Goal: Task Accomplishment & Management: Manage account settings

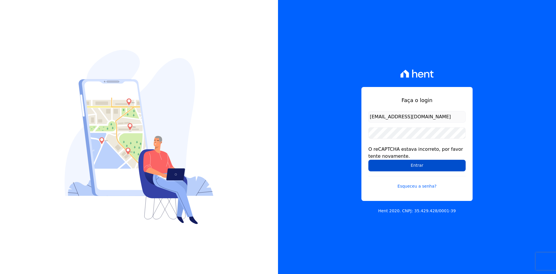
click at [374, 163] on input "Entrar" at bounding box center [416, 165] width 97 height 12
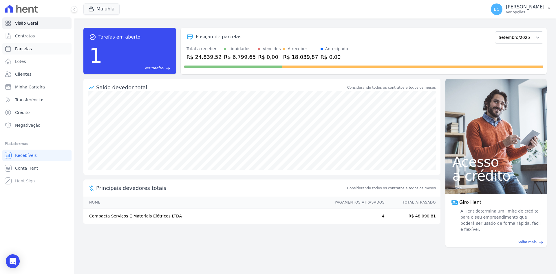
click at [41, 50] on link "Parcelas" at bounding box center [36, 49] width 69 height 12
select select
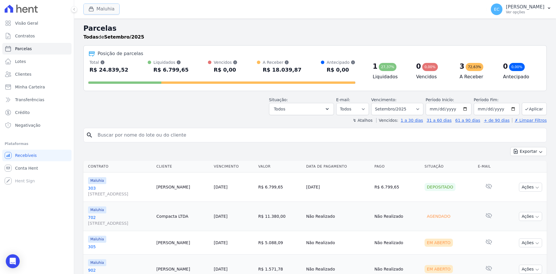
click at [88, 11] on icon "button" at bounding box center [91, 9] width 6 height 6
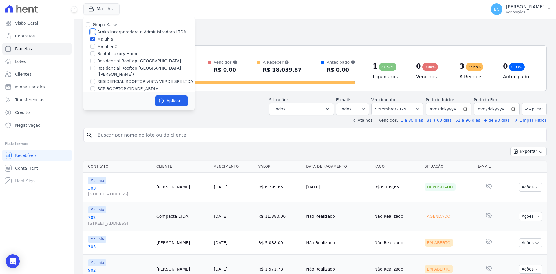
click at [92, 30] on input "Aroka Incorporadora e Administradora LTDA." at bounding box center [92, 32] width 5 height 5
checkbox input "true"
click at [91, 38] on input "Maluhia" at bounding box center [92, 39] width 5 height 5
checkbox input "false"
click at [171, 101] on button "Aplicar" at bounding box center [171, 100] width 32 height 11
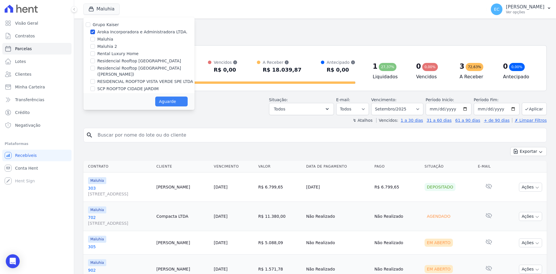
select select
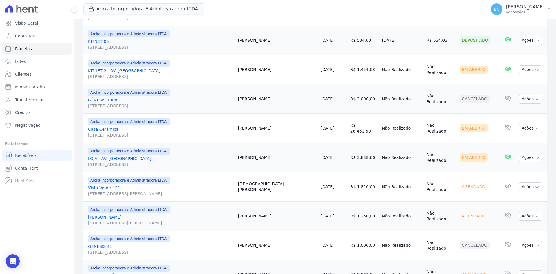
scroll to position [443, 0]
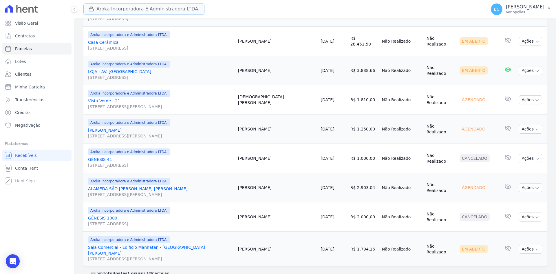
click at [104, 11] on button "Aroka Incorporadora E Administradora LTDA." at bounding box center [143, 8] width 121 height 11
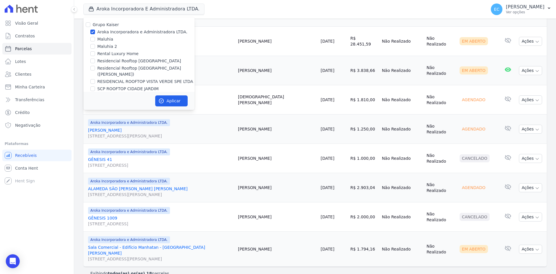
click at [263, 5] on div "Aroka Incorporadora E Administradora LTDA. Grupo Kaiser Aroka Incorporadora e A…" at bounding box center [283, 9] width 400 height 19
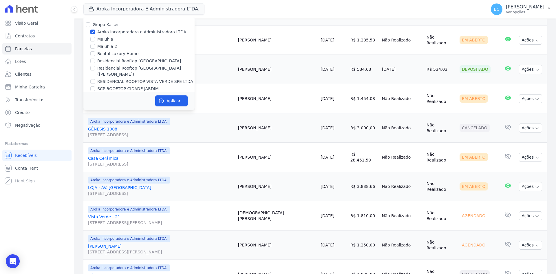
scroll to position [269, 0]
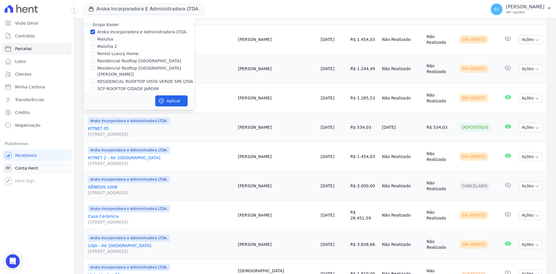
click at [16, 168] on span "Conta Hent" at bounding box center [26, 168] width 23 height 6
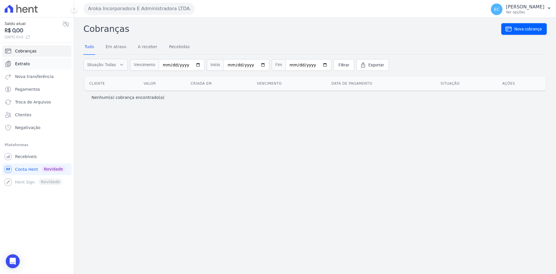
click at [44, 63] on link "Extrato" at bounding box center [36, 64] width 69 height 12
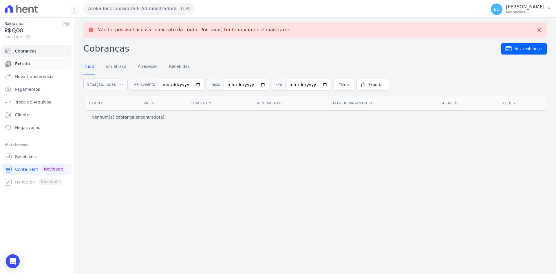
click at [43, 65] on link "Extrato" at bounding box center [36, 64] width 69 height 12
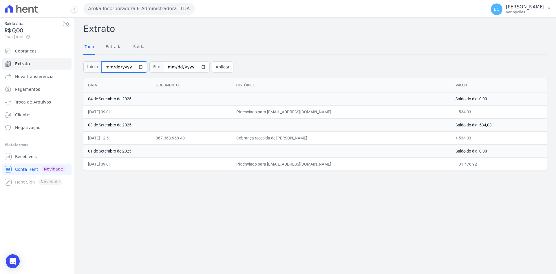
click at [105, 67] on input "[DATE]" at bounding box center [124, 66] width 46 height 11
type input "[DATE]"
click at [217, 66] on button "Aplicar" at bounding box center [222, 66] width 21 height 11
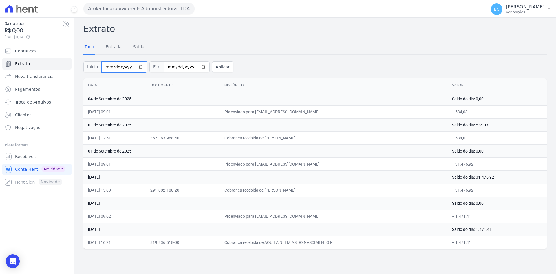
click at [106, 67] on input "[DATE]" at bounding box center [124, 66] width 46 height 11
type input "2025-08-10"
click at [212, 66] on button "Aplicar" at bounding box center [222, 66] width 21 height 11
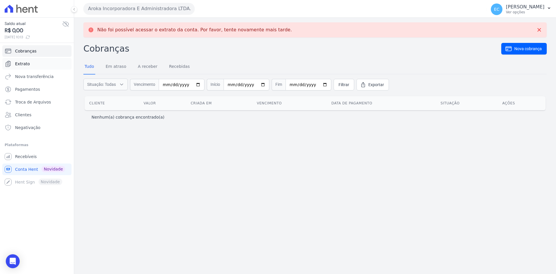
click at [16, 60] on link "Extrato" at bounding box center [36, 64] width 69 height 12
click at [24, 64] on span "Extrato" at bounding box center [22, 64] width 15 height 6
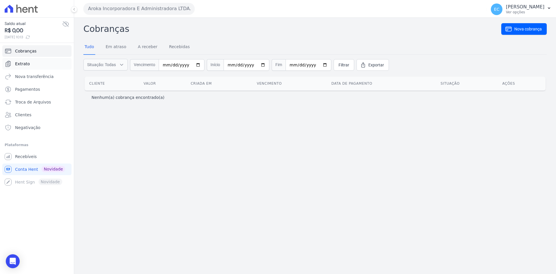
click at [35, 66] on link "Extrato" at bounding box center [36, 64] width 69 height 12
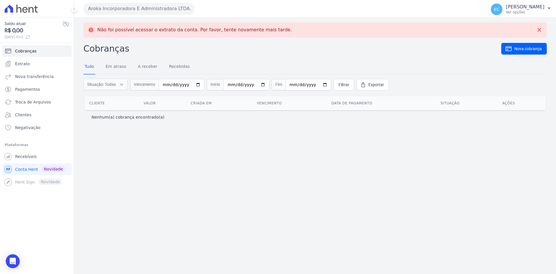
click at [213, 52] on h2 "Cobranças" at bounding box center [292, 48] width 418 height 13
click at [36, 64] on link "Extrato" at bounding box center [36, 64] width 69 height 12
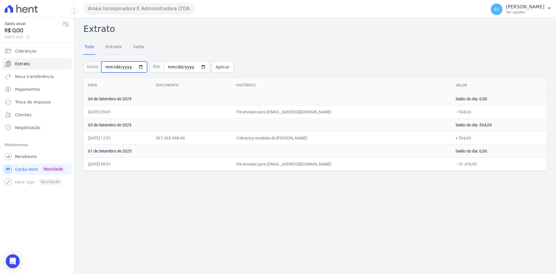
click at [107, 66] on input "[DATE]" at bounding box center [124, 66] width 46 height 11
type input "2025-09-10"
type input "2025-08-10"
click at [212, 64] on button "Aplicar" at bounding box center [222, 66] width 21 height 11
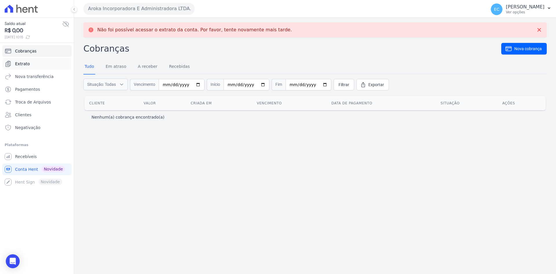
click at [39, 65] on link "Extrato" at bounding box center [36, 64] width 69 height 12
click at [29, 62] on link "Extrato" at bounding box center [36, 64] width 69 height 12
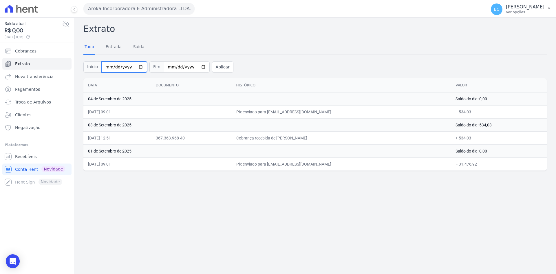
click at [106, 66] on input "[DATE]" at bounding box center [124, 66] width 46 height 11
type input "[DATE]"
click at [216, 68] on button "Aplicar" at bounding box center [222, 66] width 21 height 11
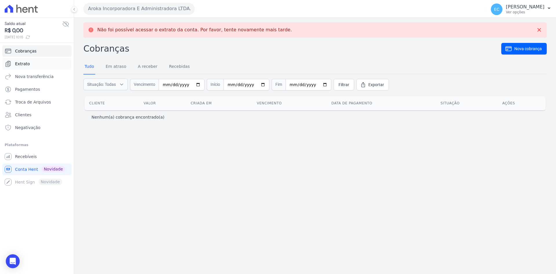
click at [30, 68] on link "Extrato" at bounding box center [36, 64] width 69 height 12
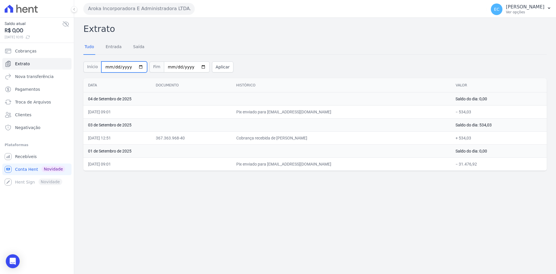
click at [106, 66] on input "2025-09-01" at bounding box center [124, 66] width 46 height 11
type input "2025-09-20"
type input "[DATE]"
click at [216, 64] on button "Aplicar" at bounding box center [222, 66] width 21 height 11
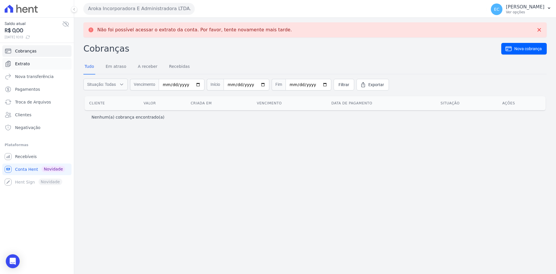
click at [44, 66] on link "Extrato" at bounding box center [36, 64] width 69 height 12
click at [40, 61] on link "Extrato" at bounding box center [36, 64] width 69 height 12
click at [38, 65] on link "Extrato" at bounding box center [36, 64] width 69 height 12
click at [165, 43] on h2 "Cobranças" at bounding box center [292, 48] width 418 height 13
click at [21, 64] on span "Extrato" at bounding box center [22, 64] width 15 height 6
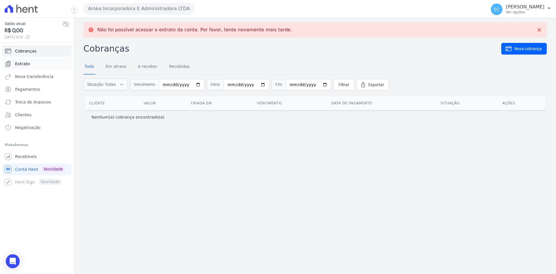
click at [25, 65] on span "Extrato" at bounding box center [22, 64] width 15 height 6
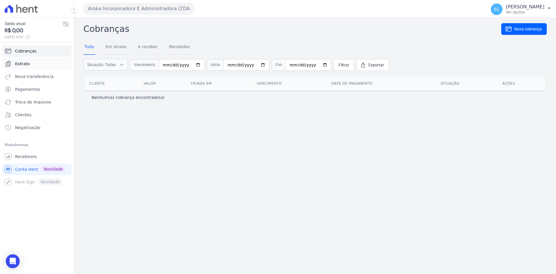
click at [37, 65] on link "Extrato" at bounding box center [36, 64] width 69 height 12
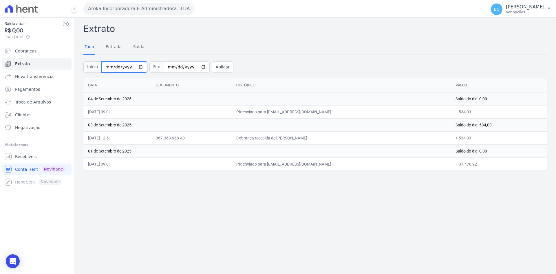
click at [107, 67] on input "2025-09-01" at bounding box center [124, 66] width 46 height 11
type input "2025-09-20"
type input "2025-08-20"
click at [219, 64] on button "Aplicar" at bounding box center [222, 66] width 21 height 11
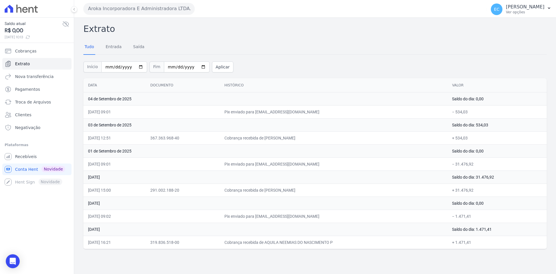
click at [358, 186] on td "Cobrança recebida de Adriano Pacheco Iura" at bounding box center [334, 189] width 228 height 13
drag, startPoint x: 284, startPoint y: 138, endPoint x: 321, endPoint y: 140, distance: 37.1
click at [321, 140] on td "Cobrança recebida de Ana Paula Gomes Meira" at bounding box center [334, 137] width 228 height 13
click at [338, 155] on td "01 de Setembro de 2025" at bounding box center [265, 150] width 364 height 13
click at [27, 156] on span "Recebíveis" at bounding box center [26, 156] width 22 height 6
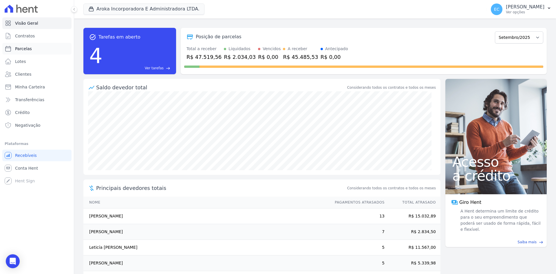
click at [24, 45] on link "Parcelas" at bounding box center [36, 49] width 69 height 12
select select
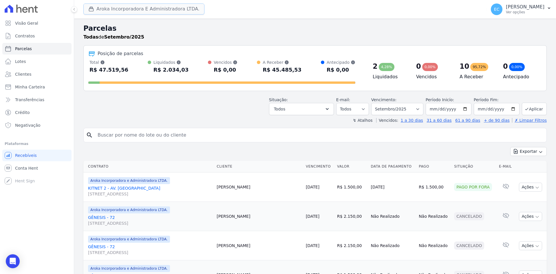
click at [89, 5] on button "Aroka Incorporadora E Administradora LTDA." at bounding box center [143, 8] width 121 height 11
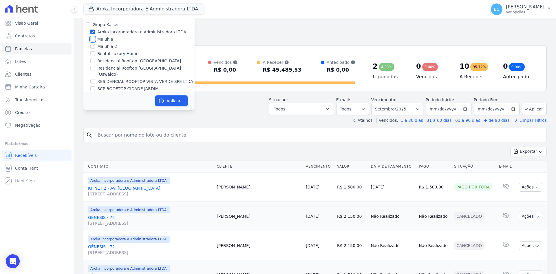
click at [93, 39] on input "Maluhia" at bounding box center [92, 39] width 5 height 5
checkbox input "true"
click at [89, 31] on div "Aroka Incorporadora e Administradora LTDA." at bounding box center [138, 32] width 111 height 6
click at [93, 31] on input "Aroka Incorporadora e Administradora LTDA." at bounding box center [92, 32] width 5 height 5
checkbox input "false"
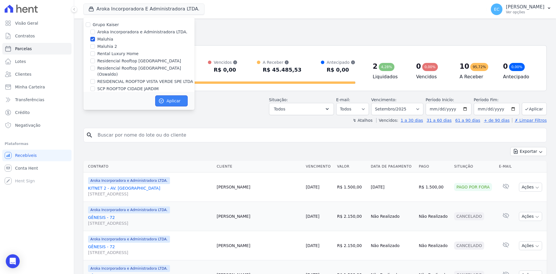
click at [158, 96] on button "Aplicar" at bounding box center [171, 100] width 32 height 11
select select
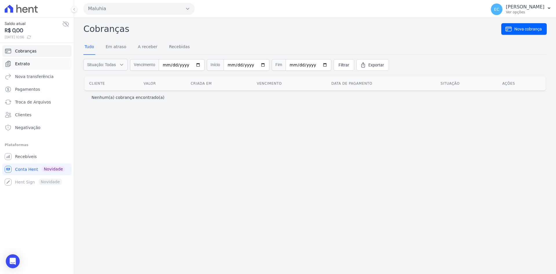
click at [38, 60] on link "Extrato" at bounding box center [36, 64] width 69 height 12
click at [32, 64] on link "Extrato" at bounding box center [36, 64] width 69 height 12
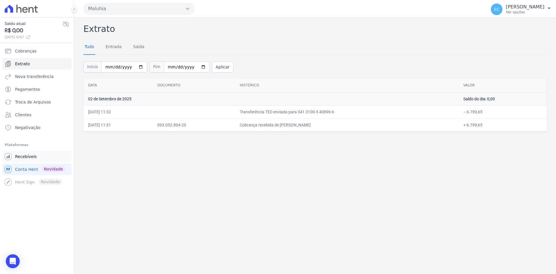
click at [32, 159] on link "Recebíveis" at bounding box center [36, 157] width 69 height 12
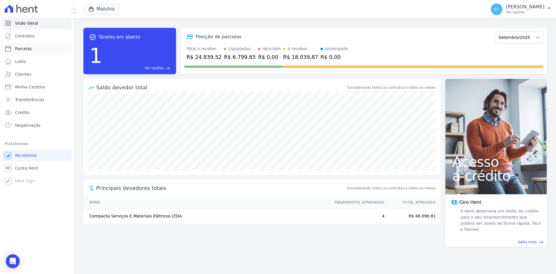
click at [40, 53] on link "Parcelas" at bounding box center [36, 49] width 69 height 12
select select
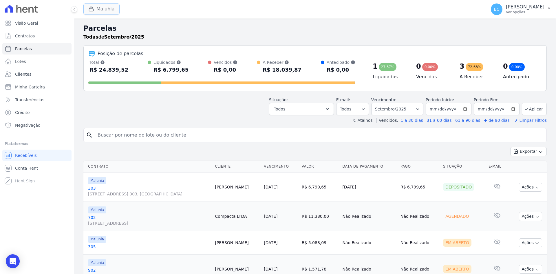
click at [102, 11] on button "Maluhia" at bounding box center [101, 8] width 36 height 11
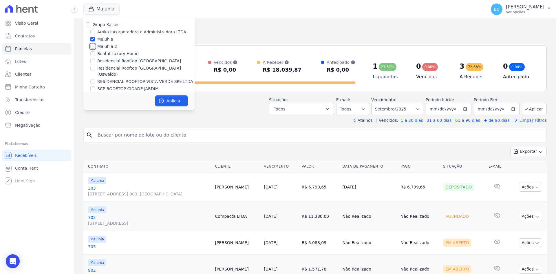
click at [92, 47] on input "Maluhia 2" at bounding box center [92, 46] width 5 height 5
checkbox input "true"
click at [93, 41] on input "Maluhia" at bounding box center [92, 39] width 5 height 5
checkbox input "false"
click at [166, 101] on button "Aplicar" at bounding box center [171, 100] width 32 height 11
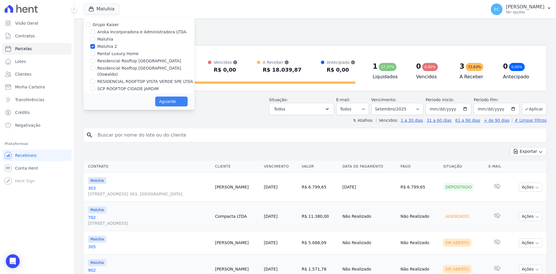
select select
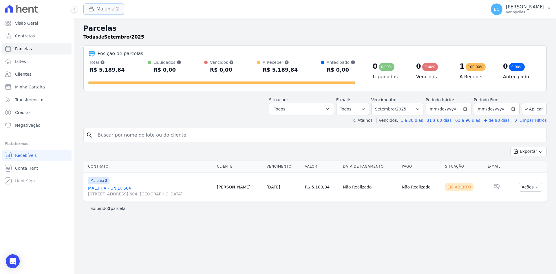
click at [96, 10] on div "button" at bounding box center [92, 9] width 8 height 6
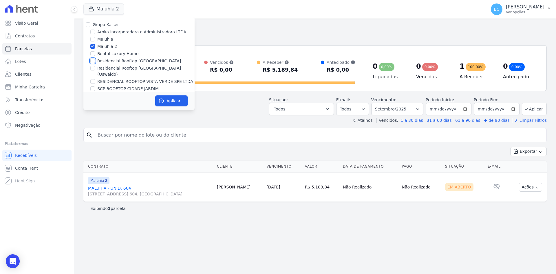
click at [91, 62] on input "Residencial Rooftop [GEOGRAPHIC_DATA]" at bounding box center [92, 60] width 5 height 5
checkbox input "true"
click at [93, 46] on input "Maluhia 2" at bounding box center [92, 46] width 5 height 5
checkbox input "false"
click at [177, 101] on button "Aplicar" at bounding box center [171, 100] width 32 height 11
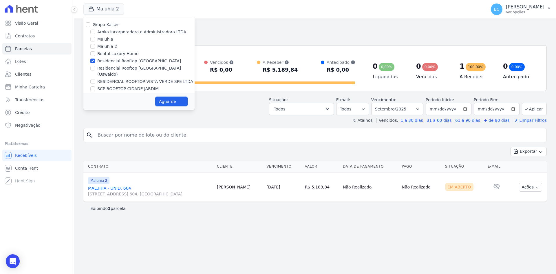
select select
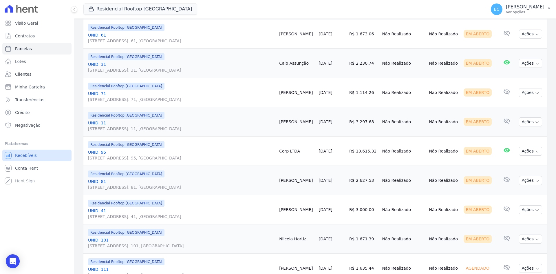
scroll to position [318, 0]
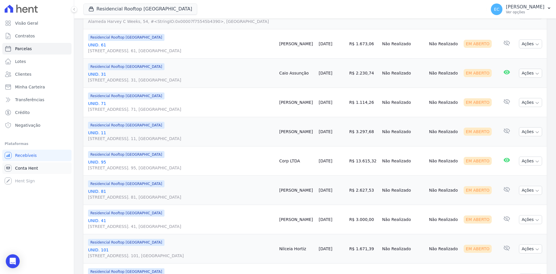
click at [33, 171] on link "Conta Hent" at bounding box center [36, 168] width 69 height 12
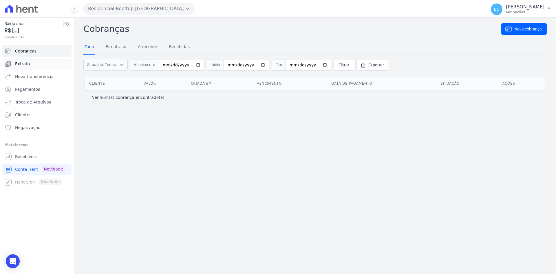
click at [36, 64] on link "Extrato" at bounding box center [36, 64] width 69 height 12
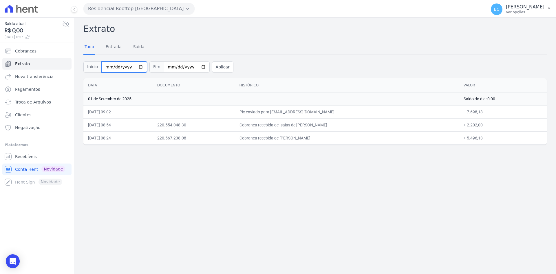
click at [107, 65] on input "[DATE]" at bounding box center [124, 66] width 46 height 11
type input "[DATE]"
click at [212, 67] on button "Aplicar" at bounding box center [222, 66] width 21 height 11
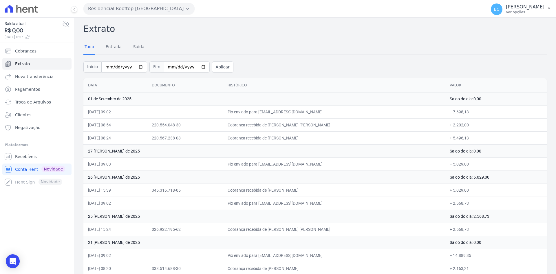
drag, startPoint x: 271, startPoint y: 159, endPoint x: 303, endPoint y: 163, distance: 32.7
click at [298, 157] on tbody "01 de Setembro de 2025 Saldo do dia: 0,00 [DATE] 09:02 Pix enviado para [EMAIL_…" at bounding box center [314, 215] width 463 height 247
click at [309, 165] on td "Pix enviado para [EMAIL_ADDRESS][DOMAIN_NAME]" at bounding box center [334, 163] width 222 height 13
drag, startPoint x: 293, startPoint y: 140, endPoint x: 332, endPoint y: 145, distance: 39.5
click at [329, 140] on td "Cobrança recebida de [PERSON_NAME]" at bounding box center [334, 137] width 222 height 13
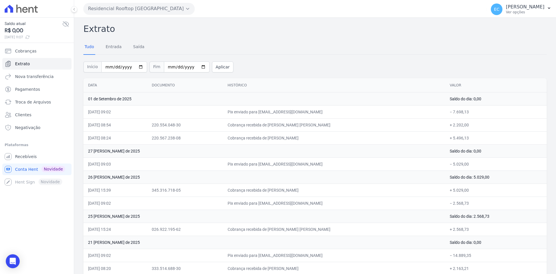
click at [339, 151] on td "27 de Agosto de 2025" at bounding box center [264, 150] width 362 height 13
drag, startPoint x: 285, startPoint y: 136, endPoint x: 325, endPoint y: 137, distance: 40.8
click at [325, 137] on td "Cobrança recebida de [PERSON_NAME]" at bounding box center [334, 137] width 222 height 13
click at [333, 155] on td "27 de Agosto de 2025" at bounding box center [264, 150] width 362 height 13
click at [290, 142] on td "Cobrança recebida de [PERSON_NAME]" at bounding box center [334, 137] width 222 height 13
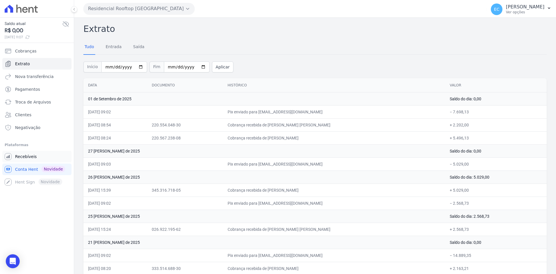
click at [33, 157] on span "Recebíveis" at bounding box center [26, 156] width 22 height 6
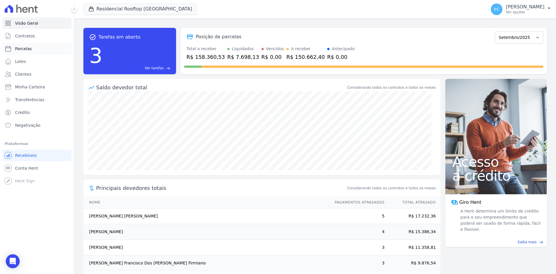
click at [40, 52] on link "Parcelas" at bounding box center [36, 49] width 69 height 12
select select
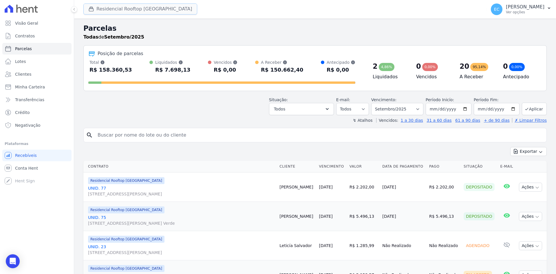
click at [108, 9] on button "Residencial Rooftop [GEOGRAPHIC_DATA]" at bounding box center [140, 8] width 114 height 11
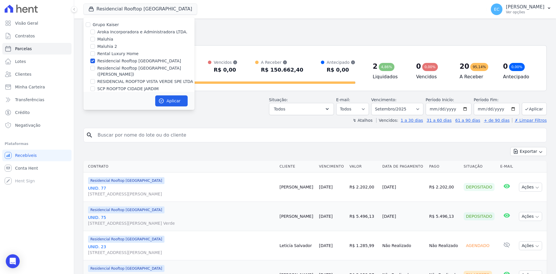
click at [252, 29] on h2 "Parcelas" at bounding box center [314, 28] width 463 height 10
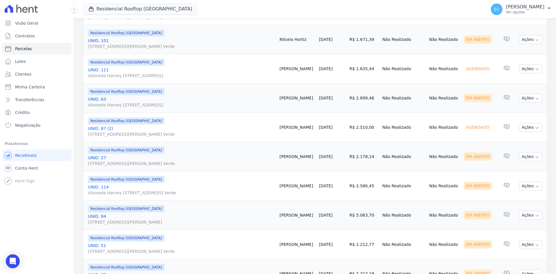
scroll to position [560, 0]
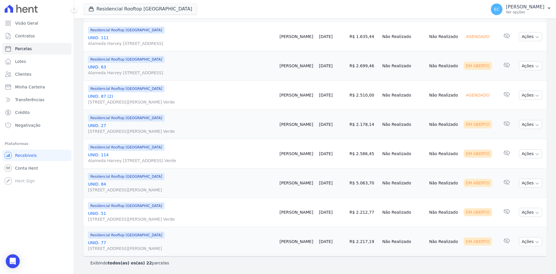
click at [95, 212] on link "UNID. 51 Alameda Harvey C Weeks, 54, Apto. 51, Cidade Vista Verde" at bounding box center [181, 216] width 187 height 12
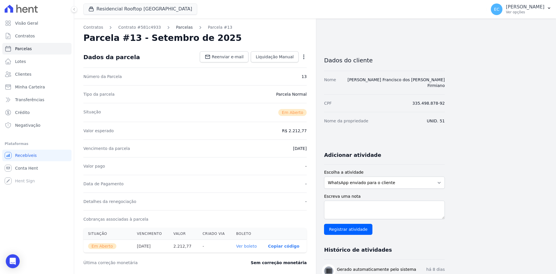
click at [176, 29] on link "Parcelas" at bounding box center [184, 27] width 17 height 6
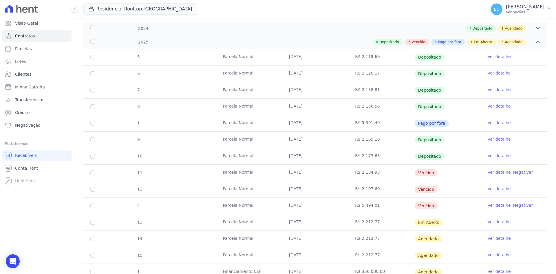
scroll to position [143, 0]
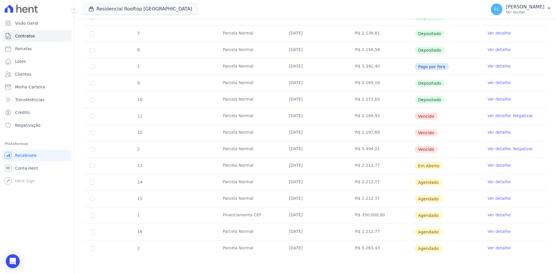
click at [489, 116] on link "Ver detalhe" at bounding box center [498, 116] width 23 height 6
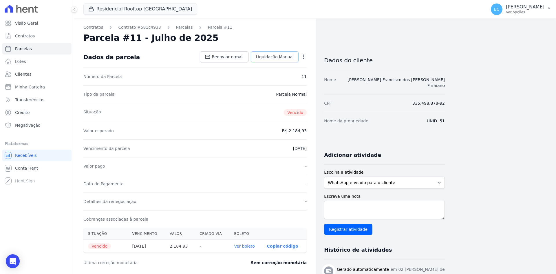
click at [287, 58] on span "Liquidação Manual" at bounding box center [275, 57] width 38 height 6
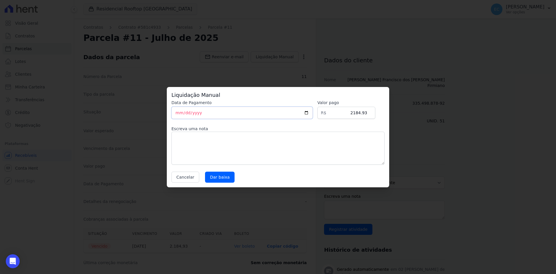
click at [177, 113] on input "[DATE]" at bounding box center [241, 113] width 141 height 12
type input "2025-09-29"
type input "2025-08-29"
click at [366, 113] on input "2184.93" at bounding box center [346, 113] width 58 height 12
type input "2"
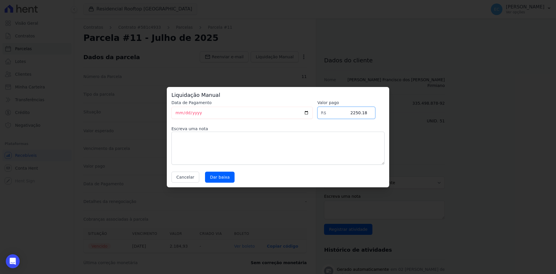
type input "2250.18"
click at [222, 178] on input "Dar baixa" at bounding box center [220, 176] width 30 height 11
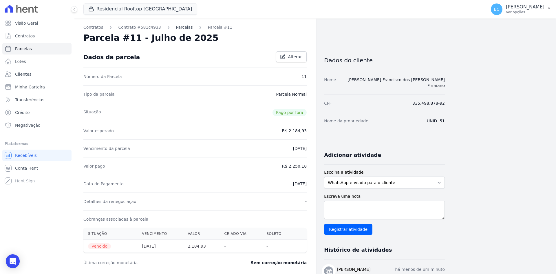
click at [177, 25] on link "Parcelas" at bounding box center [184, 27] width 17 height 6
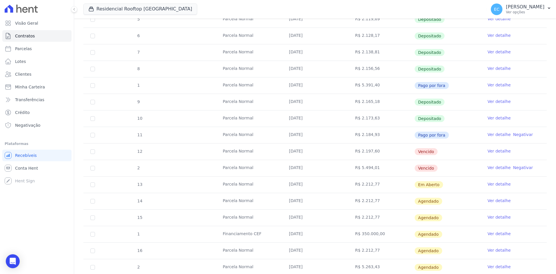
scroll to position [114, 0]
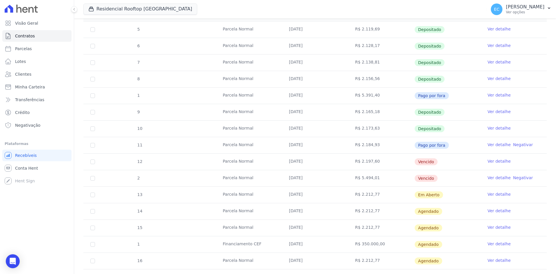
drag, startPoint x: 387, startPoint y: 160, endPoint x: 426, endPoint y: 161, distance: 39.4
click at [426, 161] on tr "12 Parcela Normal 30/08/2025 R$ 2.197,60 Vencido Ver detalhe" at bounding box center [314, 161] width 463 height 16
click at [461, 166] on td "Vencido" at bounding box center [447, 161] width 66 height 16
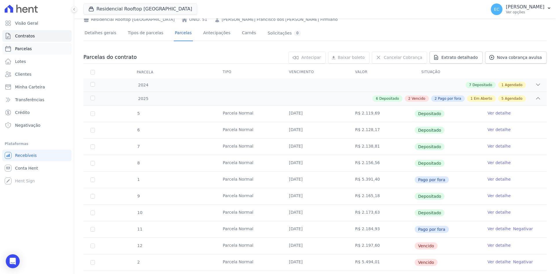
scroll to position [27, 0]
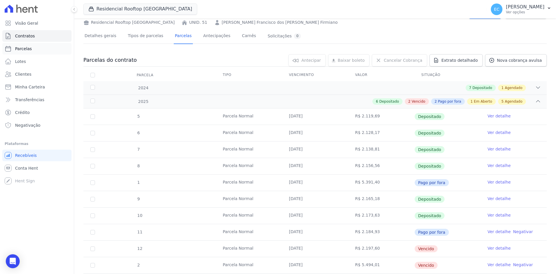
click at [43, 44] on link "Parcelas" at bounding box center [36, 49] width 69 height 12
select select
